Goal: Information Seeking & Learning: Check status

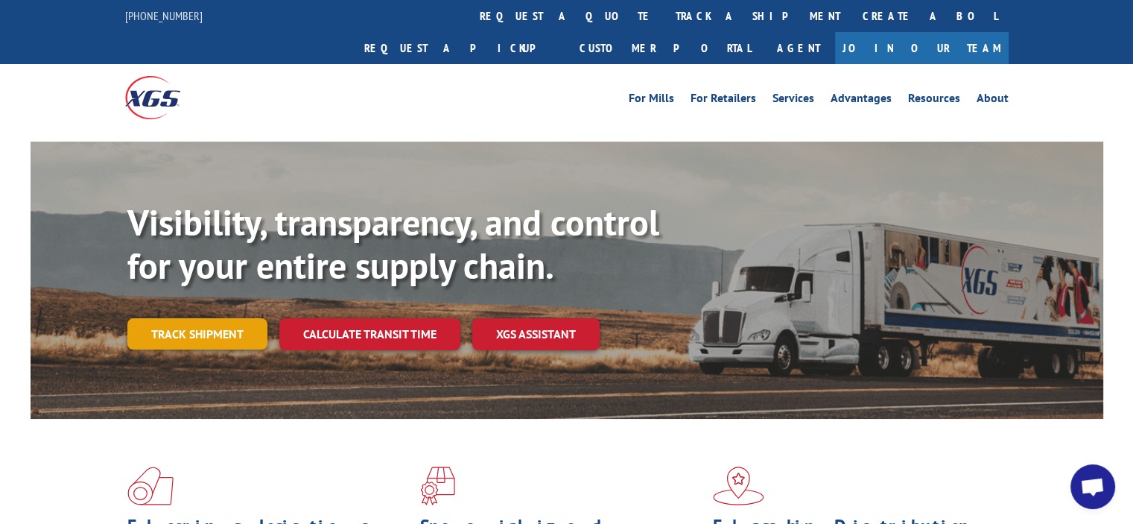
click at [219, 318] on link "Track shipment" at bounding box center [197, 333] width 140 height 31
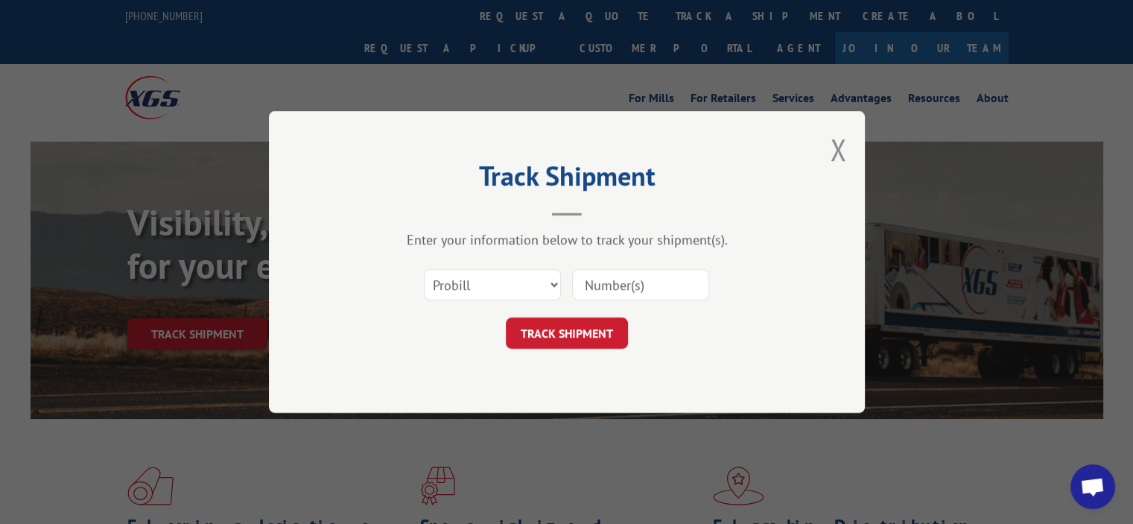
drag, startPoint x: 670, startPoint y: 270, endPoint x: 652, endPoint y: 275, distance: 18.6
click at [670, 270] on input at bounding box center [640, 284] width 137 height 31
paste input "17612524"
type input "17612524"
click at [550, 324] on button "TRACK SHIPMENT" at bounding box center [567, 332] width 122 height 31
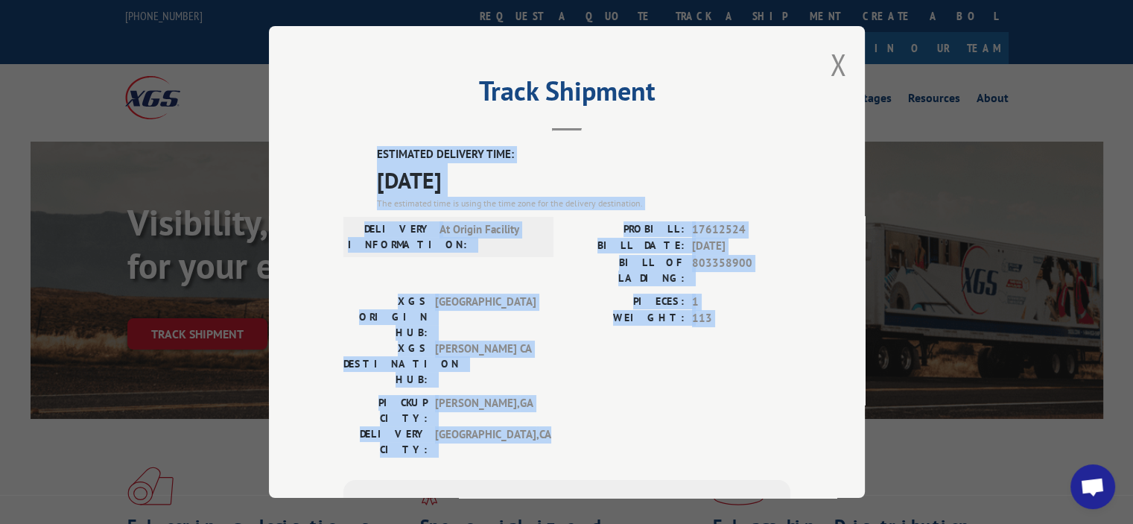
drag, startPoint x: 513, startPoint y: 363, endPoint x: 363, endPoint y: 151, distance: 259.7
click at [363, 151] on div "ESTIMATED DELIVERY TIME: [DATE] The estimated time is using the time zone for t…" at bounding box center [566, 413] width 447 height 535
copy div "ESTIMATED DELIVERY TIME: [DATE] The estimated time is using the time zone for t…"
click at [719, 139] on div "Track Shipment ESTIMATED DELIVERY TIME: [DATE] The estimated time is using the …" at bounding box center [567, 261] width 596 height 471
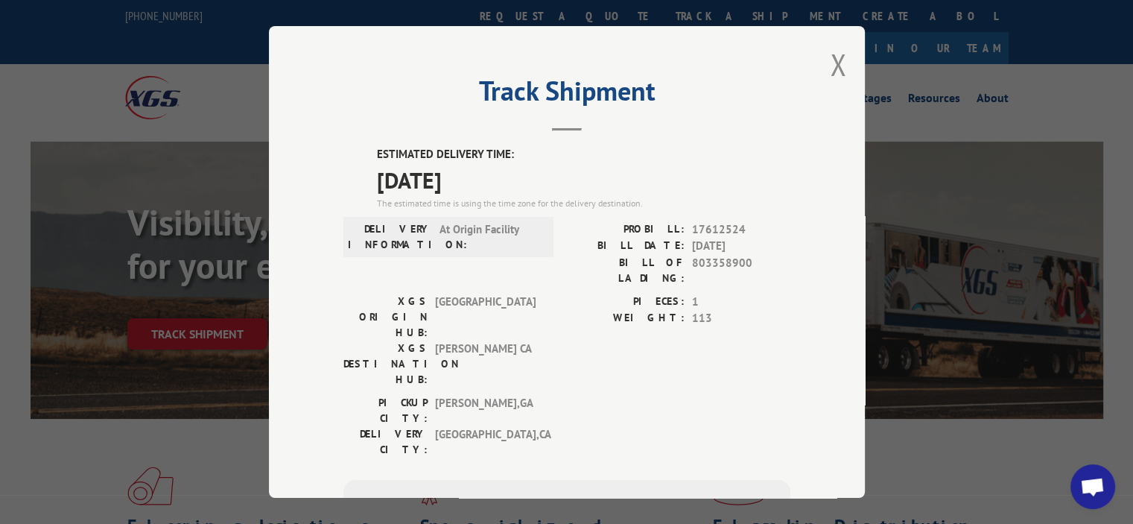
click at [823, 59] on div "Track Shipment ESTIMATED DELIVERY TIME: [DATE] The estimated time is using the …" at bounding box center [567, 261] width 596 height 471
click at [830, 63] on button "Close modal" at bounding box center [838, 64] width 16 height 39
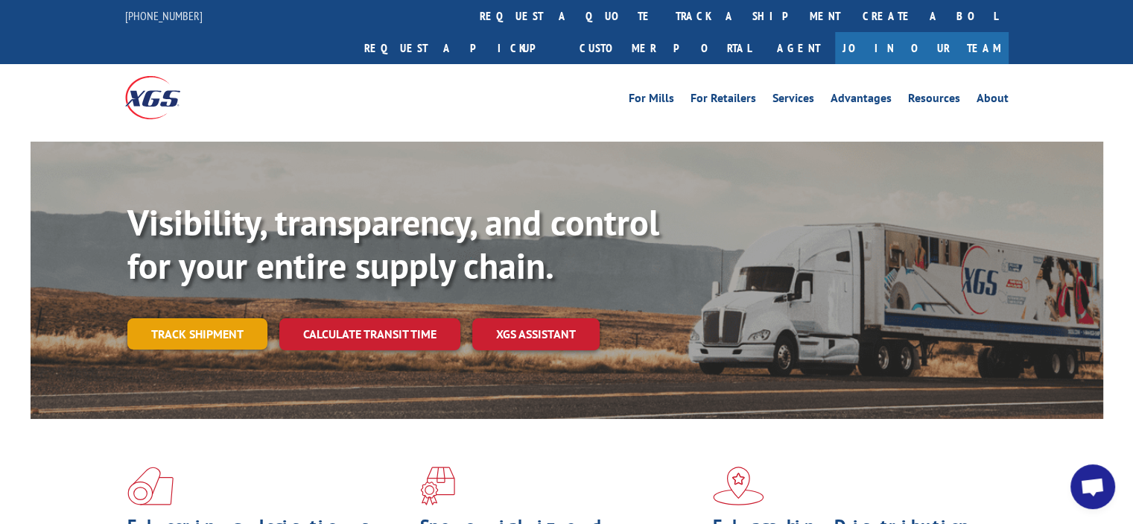
click at [212, 318] on link "Track shipment" at bounding box center [197, 333] width 140 height 31
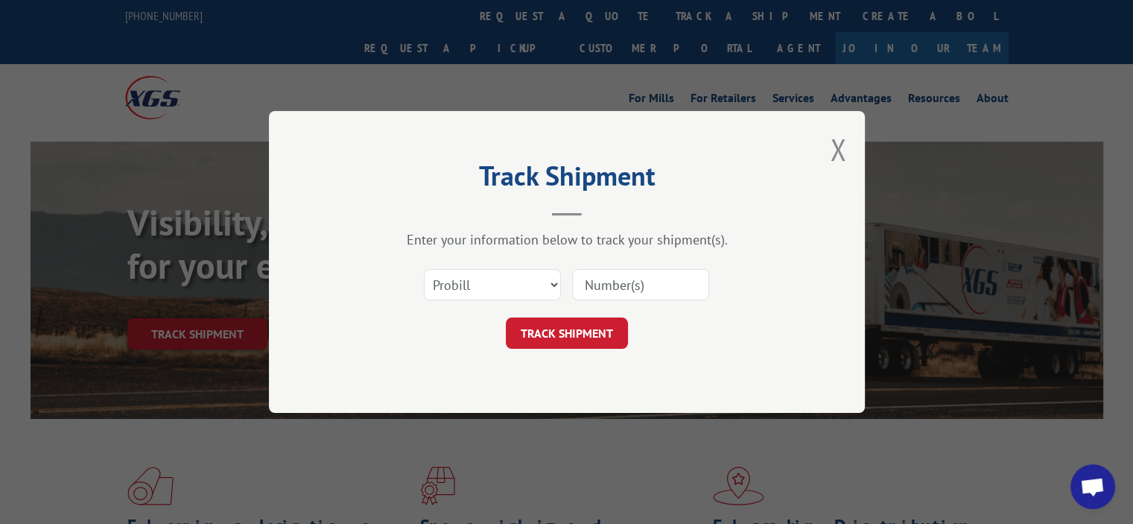
click at [623, 279] on input at bounding box center [640, 284] width 137 height 31
paste input "17612338"
type input "17612338"
click at [595, 319] on button "TRACK SHIPMENT" at bounding box center [567, 332] width 122 height 31
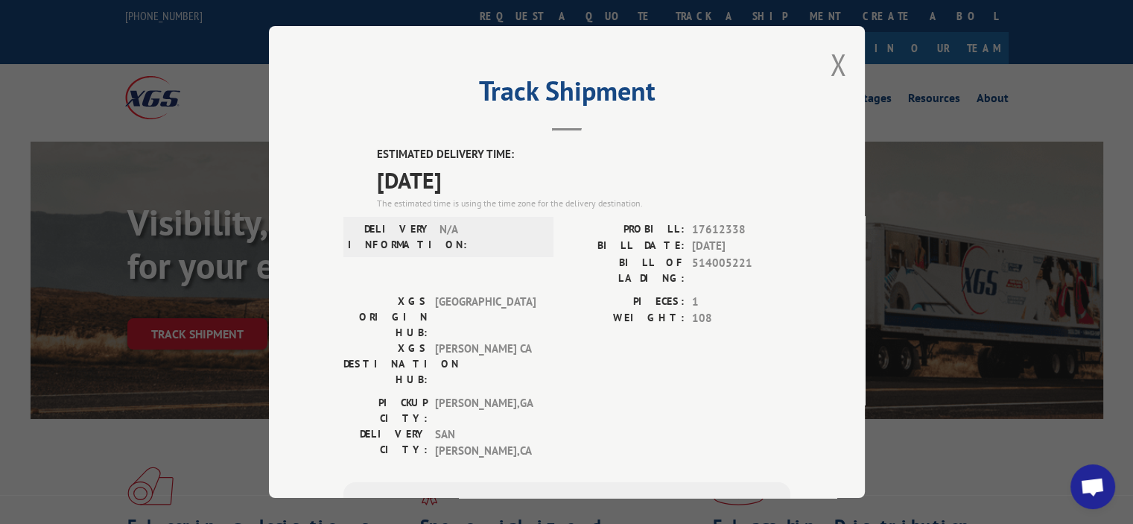
click at [551, 395] on div "PICKUP CITY: [GEOGRAPHIC_DATA] , [GEOGRAPHIC_DATA]: [GEOGRAPHIC_DATA] , [GEOGRA…" at bounding box center [566, 431] width 447 height 72
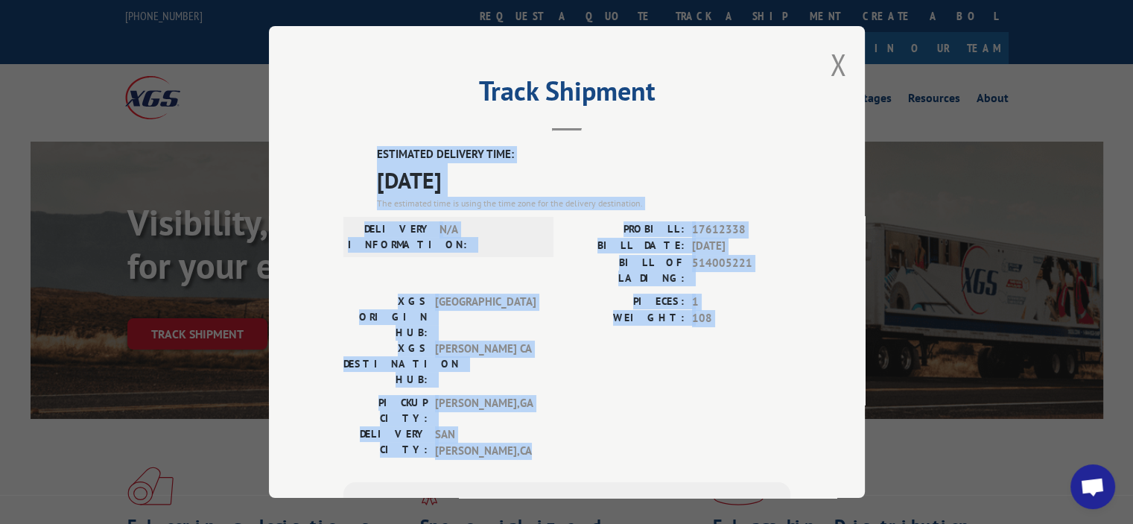
drag, startPoint x: 516, startPoint y: 356, endPoint x: 371, endPoint y: 145, distance: 256.0
click at [371, 146] on div "ESTIMATED DELIVERY TIME: [DATE] The estimated time is using the time zone for t…" at bounding box center [566, 415] width 447 height 538
copy div "ESTIMATED DELIVERY TIME: [DATE] The estimated time is using the time zone for t…"
click at [833, 65] on button "Close modal" at bounding box center [838, 64] width 16 height 39
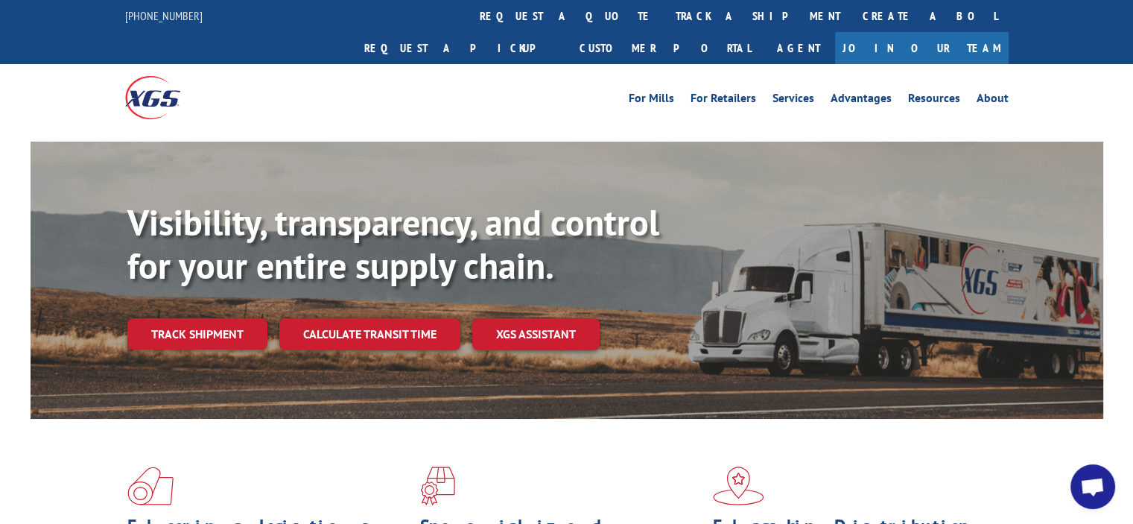
click at [198, 318] on link "Track shipment" at bounding box center [197, 333] width 140 height 31
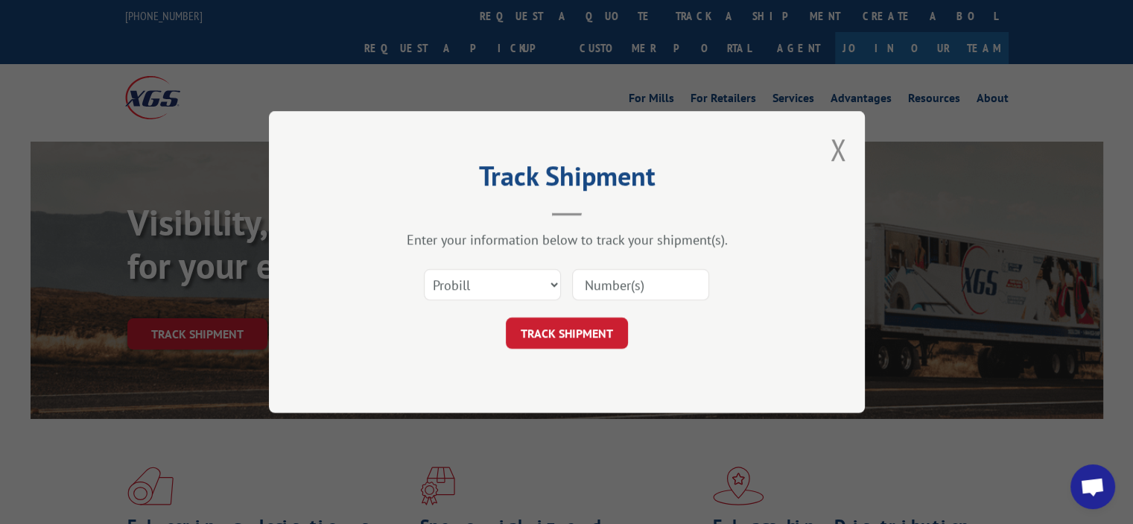
click at [590, 290] on input at bounding box center [640, 284] width 137 height 31
paste input "17612530"
type input "17612530"
click at [579, 317] on button "TRACK SHIPMENT" at bounding box center [567, 332] width 122 height 31
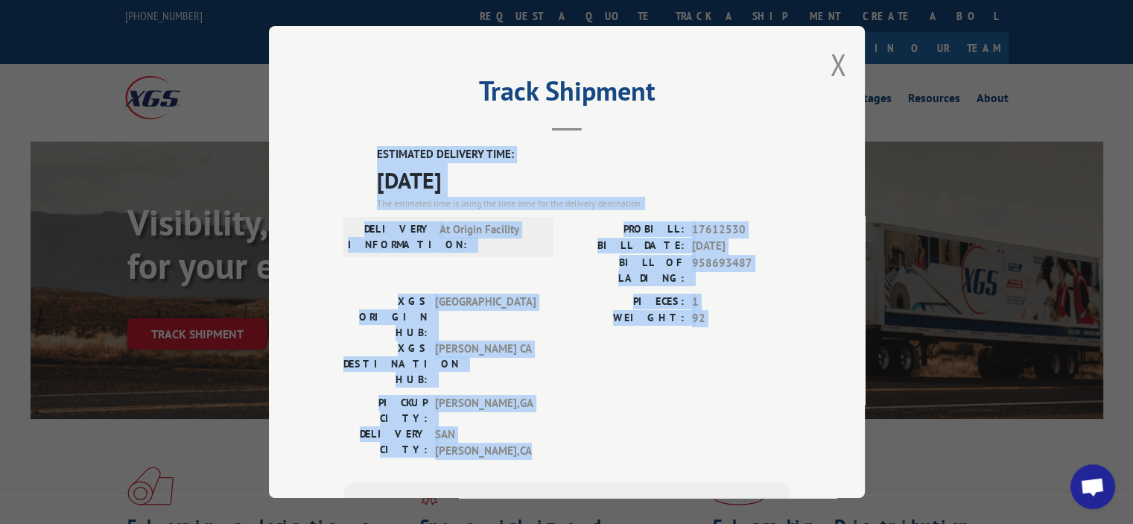
drag, startPoint x: 524, startPoint y: 362, endPoint x: 366, endPoint y: 148, distance: 265.7
click at [366, 148] on div "ESTIMATED DELIVERY TIME: [DATE] The estimated time is using the time zone for t…" at bounding box center [566, 415] width 447 height 538
copy div "ESTIMATED DELIVERY TIME: [DATE] The estimated time is using the time zone for t…"
click at [830, 62] on button "Close modal" at bounding box center [838, 64] width 16 height 39
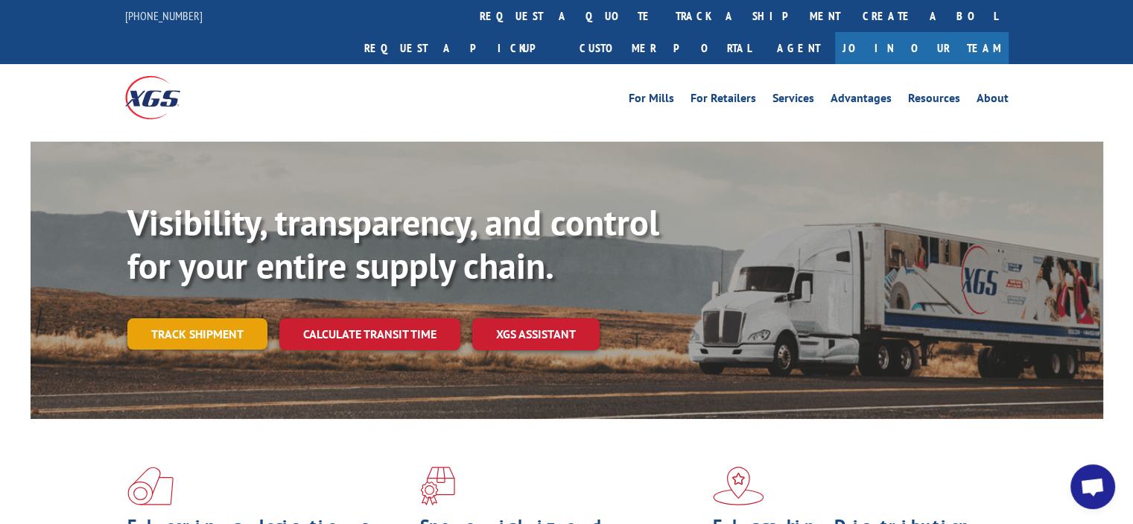
click at [224, 318] on link "Track shipment" at bounding box center [197, 333] width 140 height 31
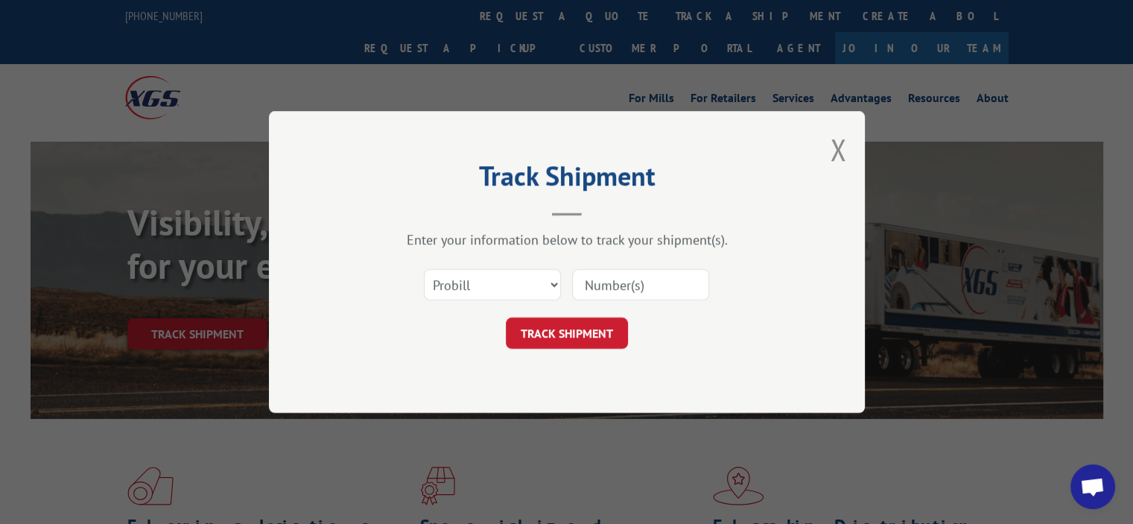
click at [618, 279] on input at bounding box center [640, 284] width 137 height 31
paste input "17612514"
type input "17612514"
click at [576, 315] on form "Select category... Probill BOL PO 17612514 TRACK SHIPMENT" at bounding box center [566, 304] width 447 height 89
click at [569, 328] on button "TRACK SHIPMENT" at bounding box center [567, 332] width 122 height 31
